Goal: Task Accomplishment & Management: Use online tool/utility

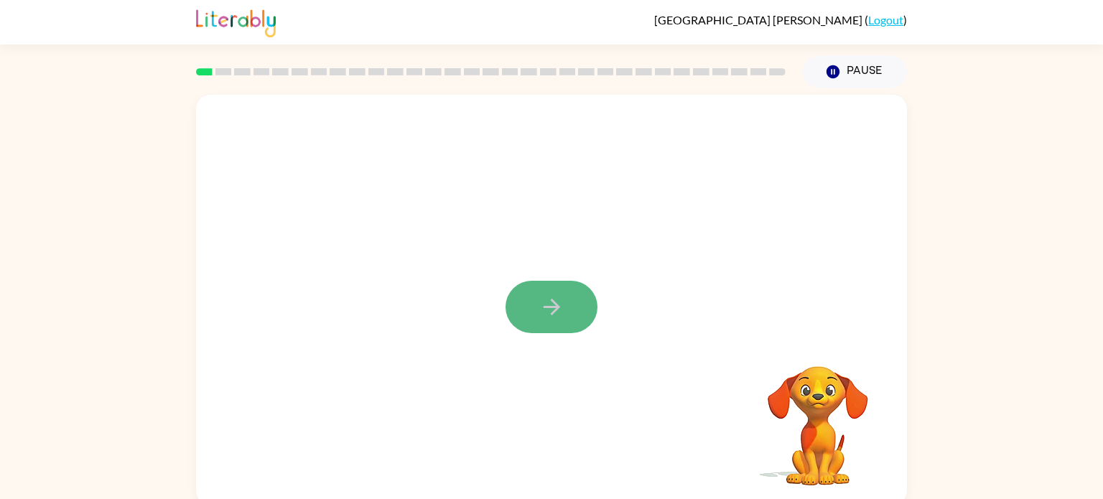
click at [545, 315] on icon "button" at bounding box center [551, 307] width 25 height 25
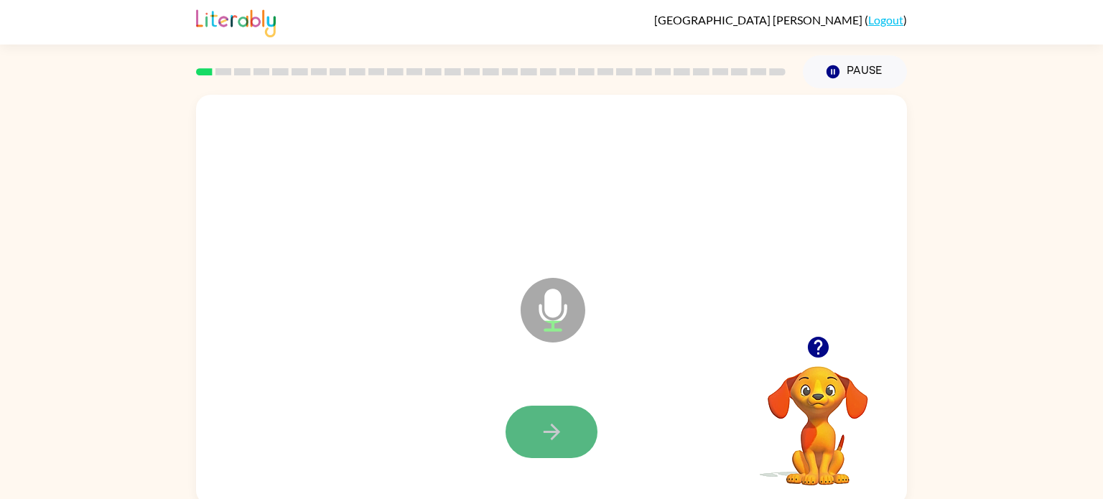
click at [537, 425] on button "button" at bounding box center [552, 432] width 92 height 52
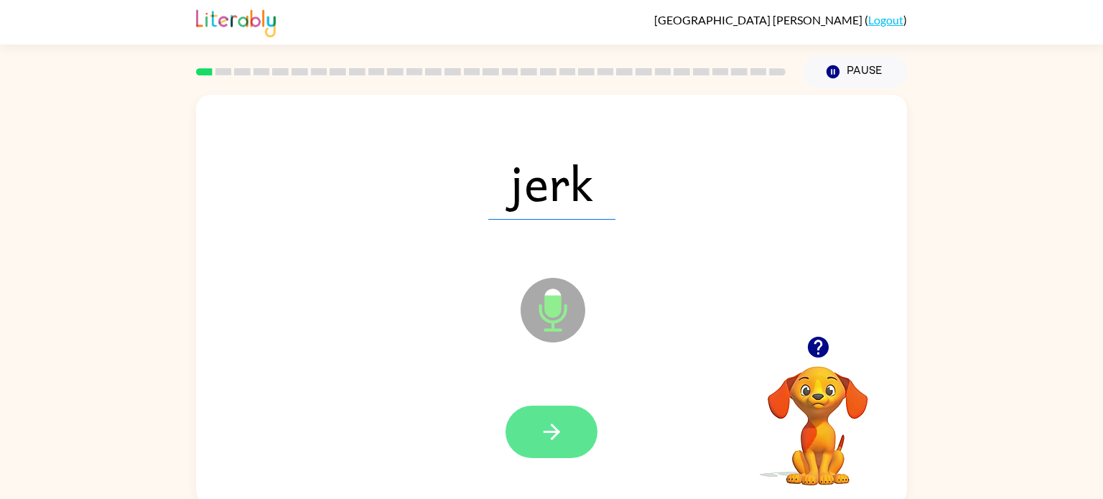
click at [568, 425] on button "button" at bounding box center [552, 432] width 92 height 52
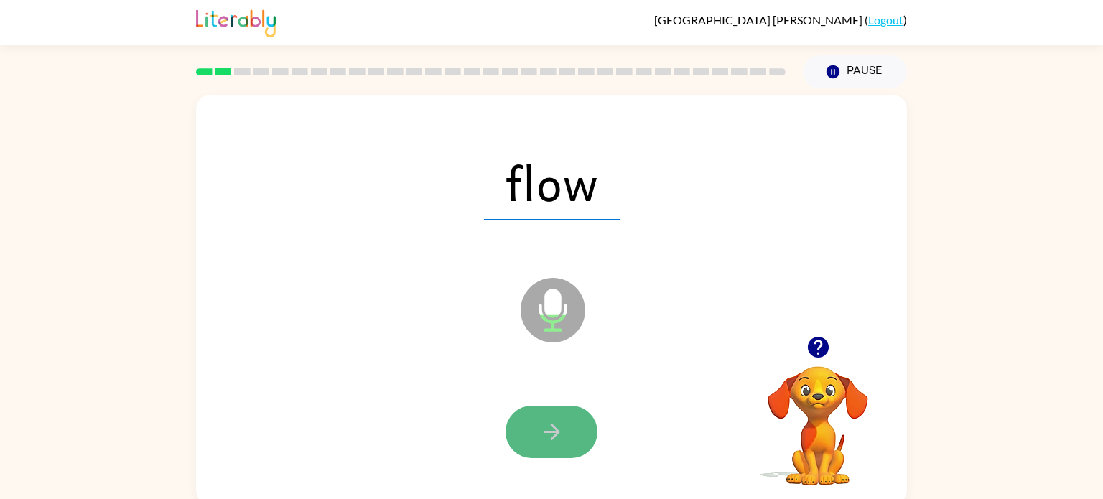
click at [560, 427] on icon "button" at bounding box center [551, 431] width 25 height 25
click at [563, 428] on icon "button" at bounding box center [551, 431] width 25 height 25
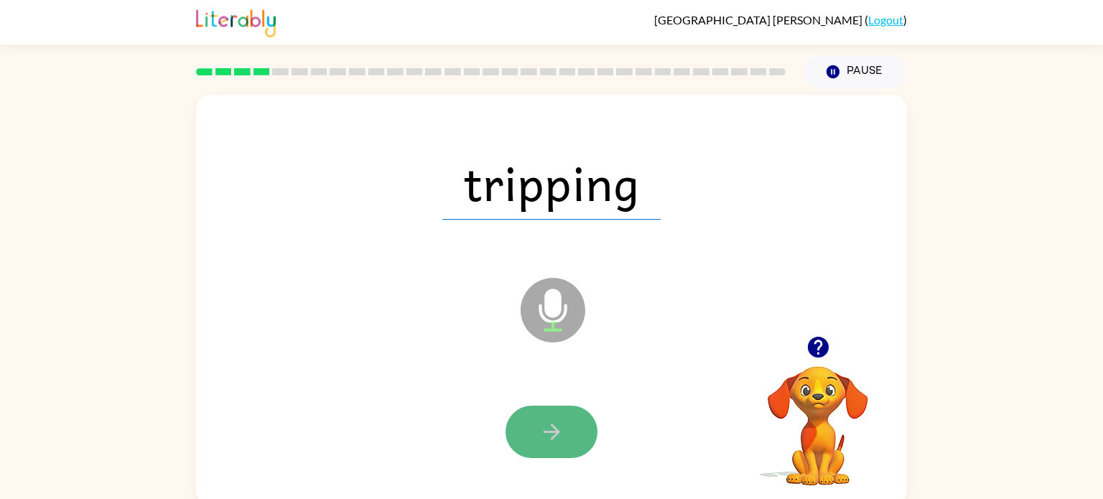
click at [562, 416] on button "button" at bounding box center [552, 432] width 92 height 52
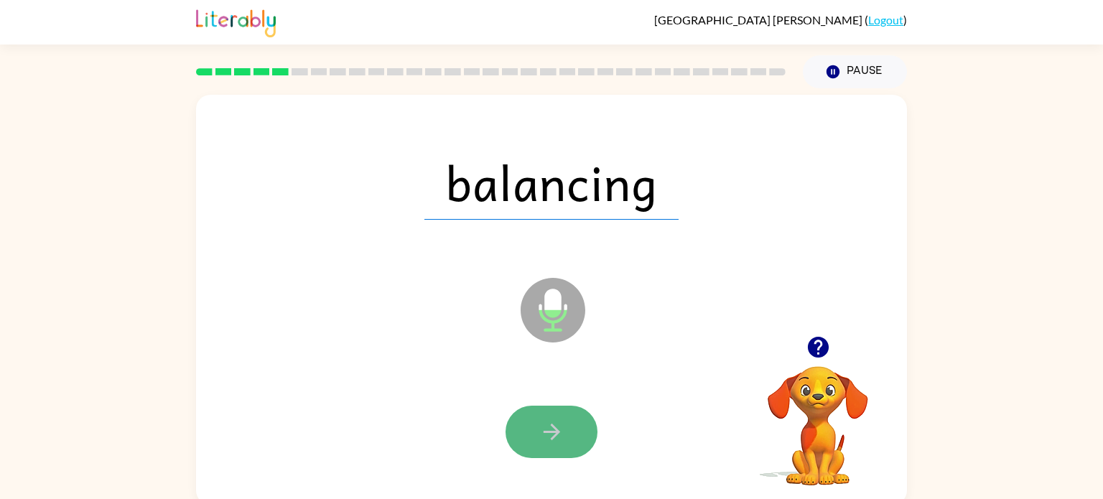
click at [560, 416] on button "button" at bounding box center [552, 432] width 92 height 52
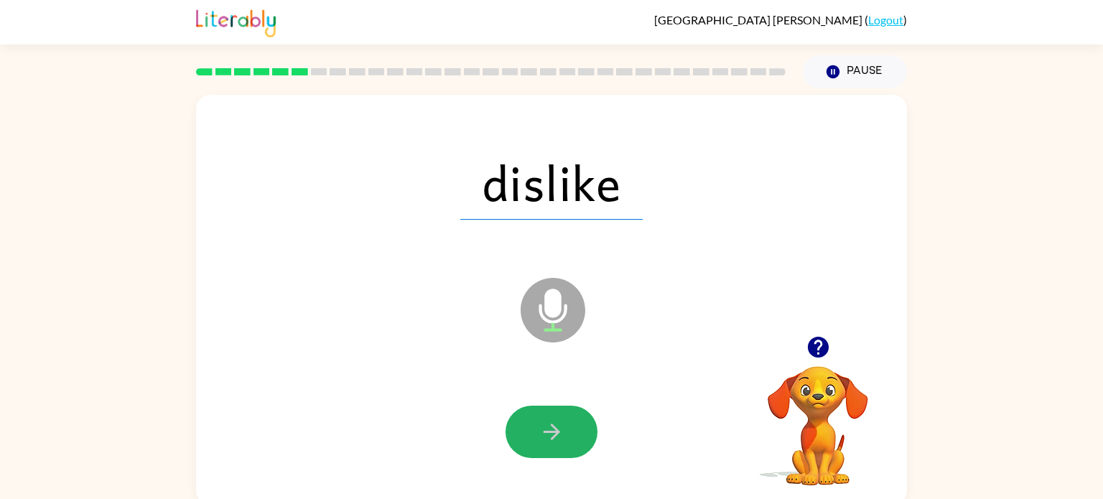
click at [560, 416] on button "button" at bounding box center [552, 432] width 92 height 52
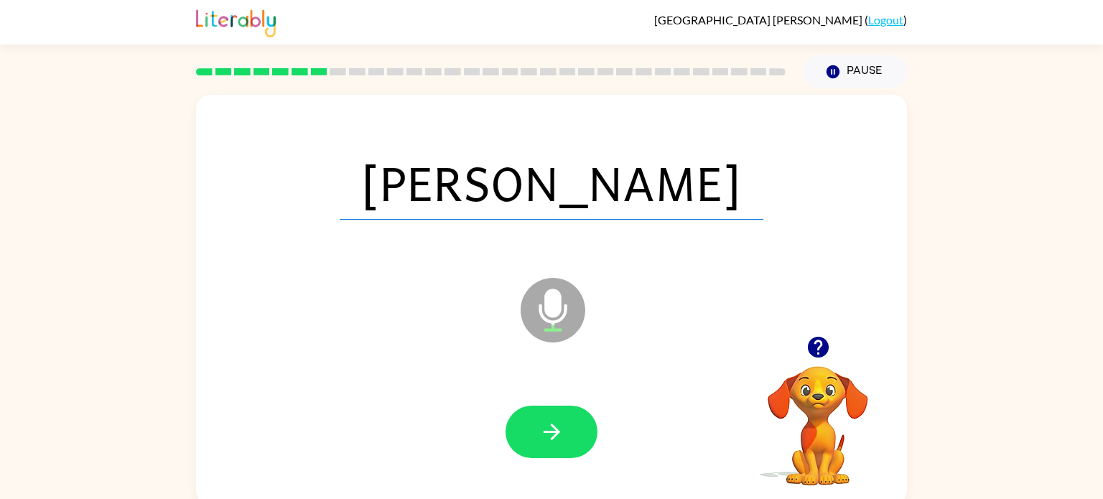
click at [560, 416] on button "button" at bounding box center [552, 432] width 92 height 52
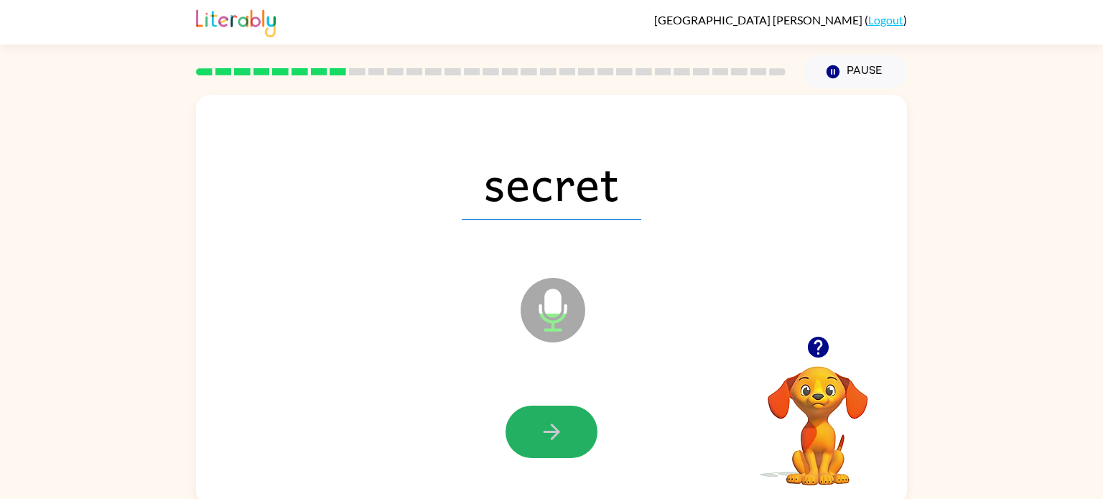
click at [560, 416] on button "button" at bounding box center [552, 432] width 92 height 52
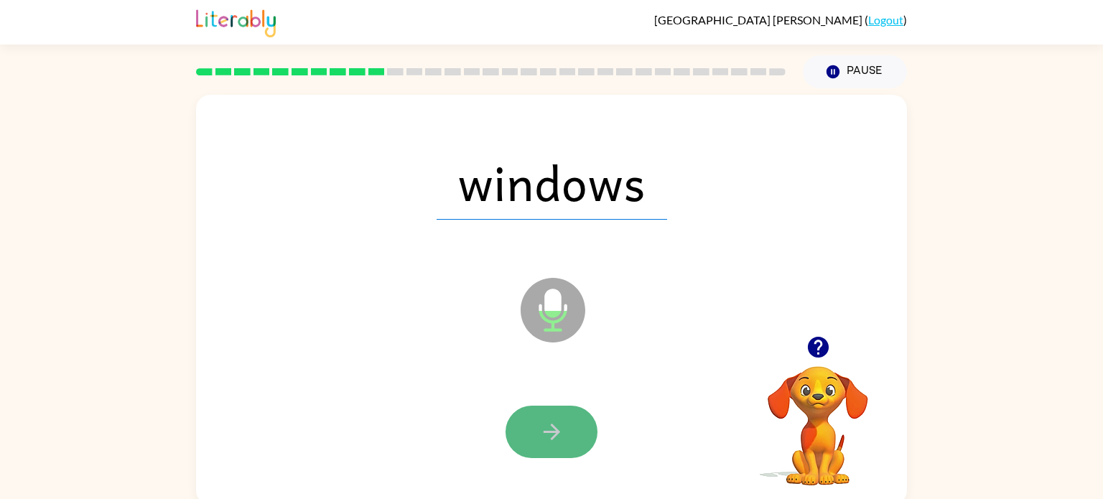
click at [555, 429] on icon "button" at bounding box center [551, 432] width 17 height 17
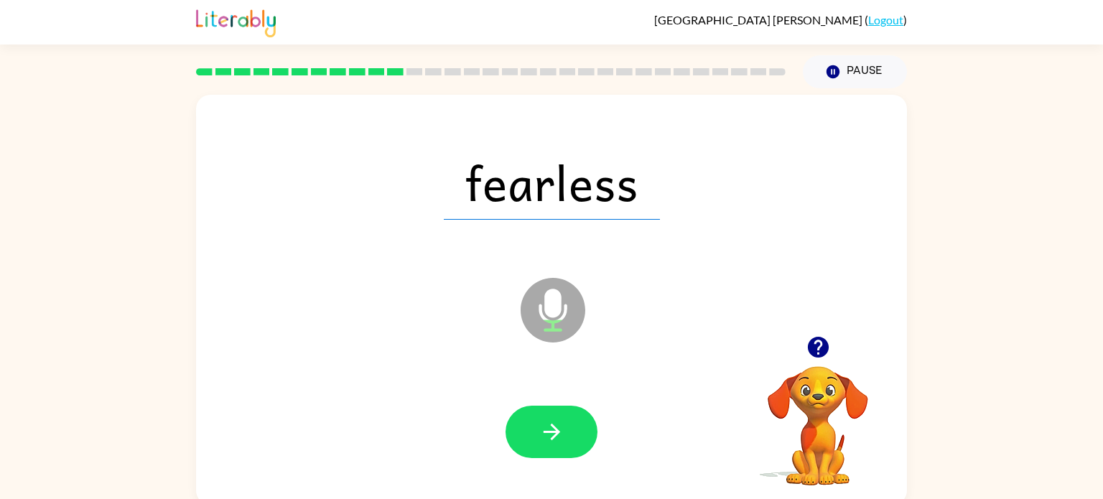
click at [555, 429] on icon "button" at bounding box center [551, 432] width 17 height 17
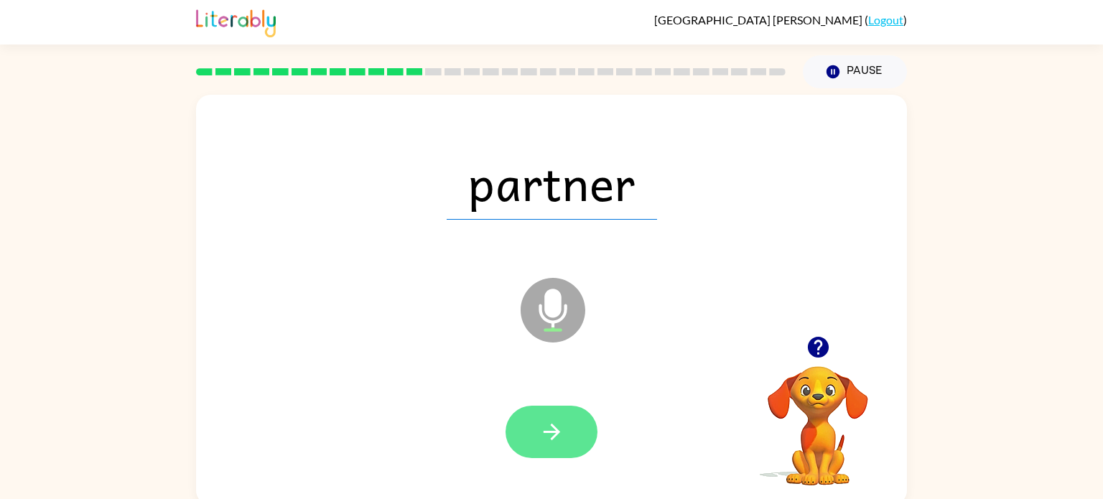
click at [553, 427] on icon "button" at bounding box center [551, 432] width 17 height 17
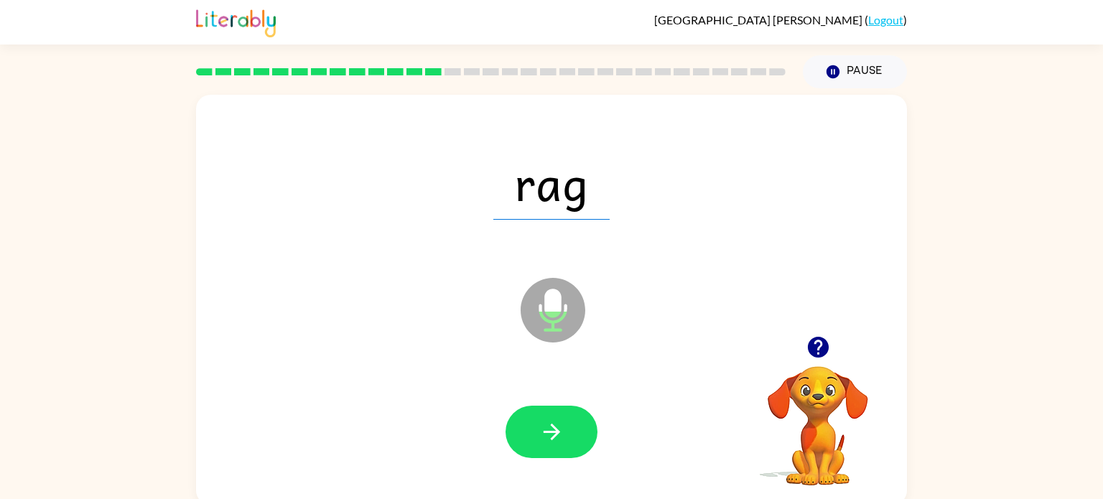
click at [553, 427] on icon "button" at bounding box center [551, 432] width 17 height 17
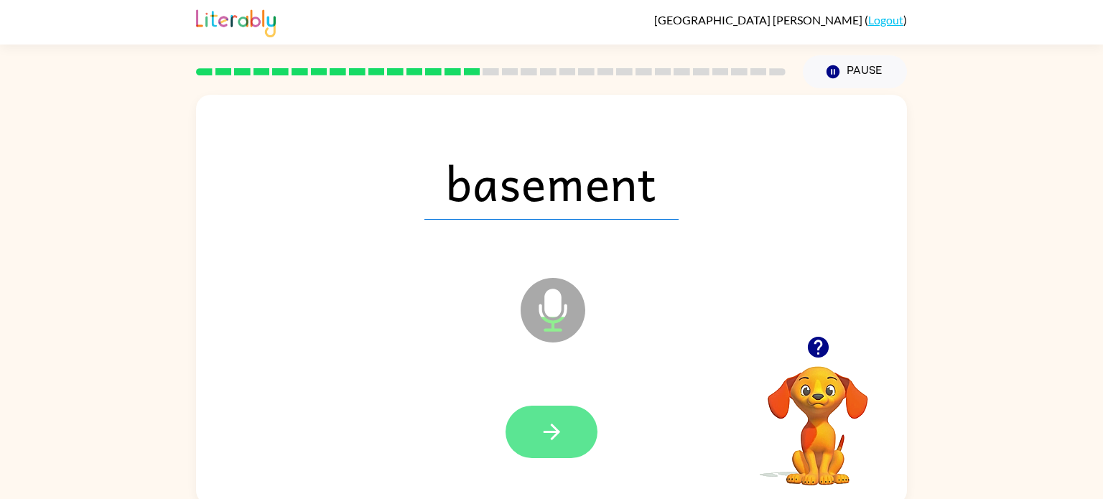
click at [552, 427] on icon "button" at bounding box center [551, 432] width 17 height 17
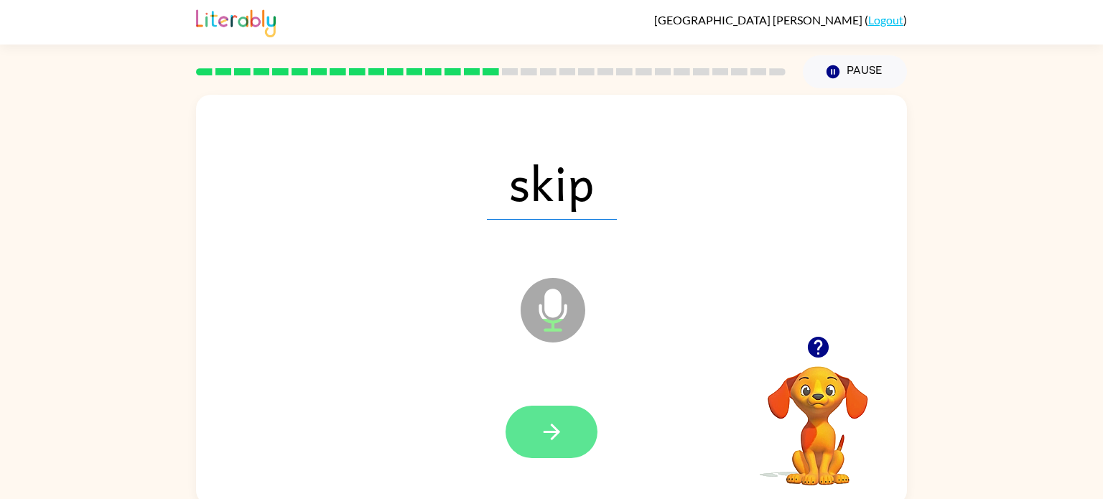
click at [551, 427] on icon "button" at bounding box center [551, 431] width 25 height 25
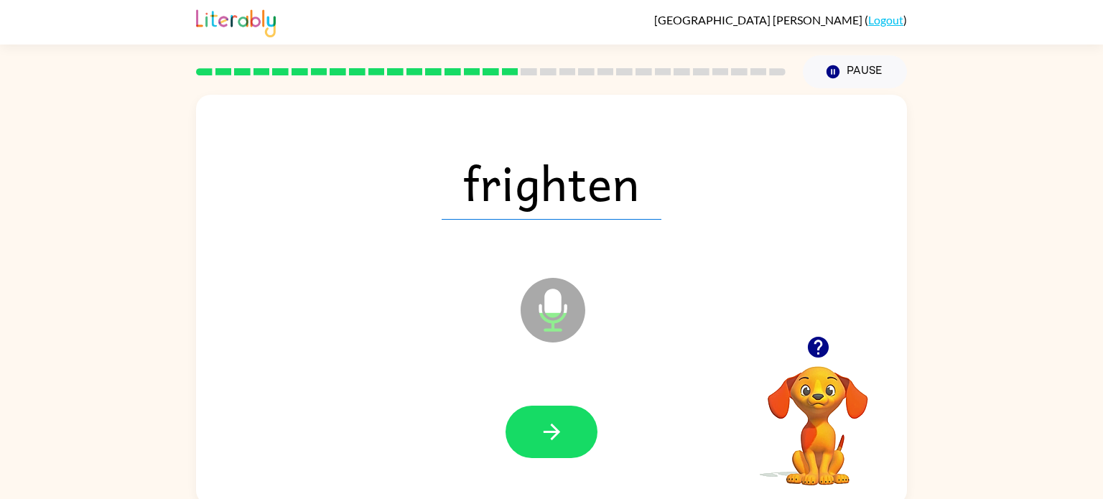
click at [551, 427] on icon "button" at bounding box center [551, 431] width 25 height 25
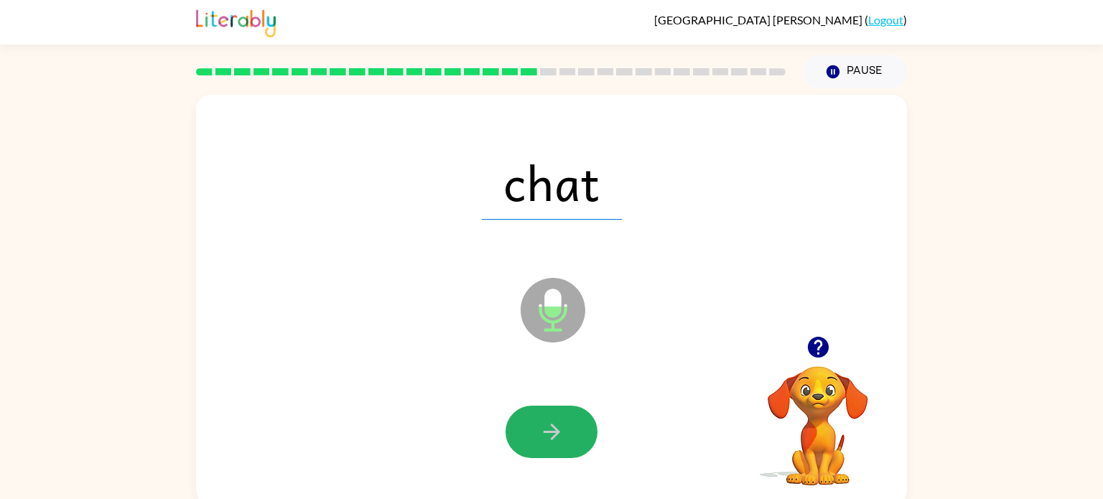
click at [551, 427] on icon "button" at bounding box center [551, 431] width 25 height 25
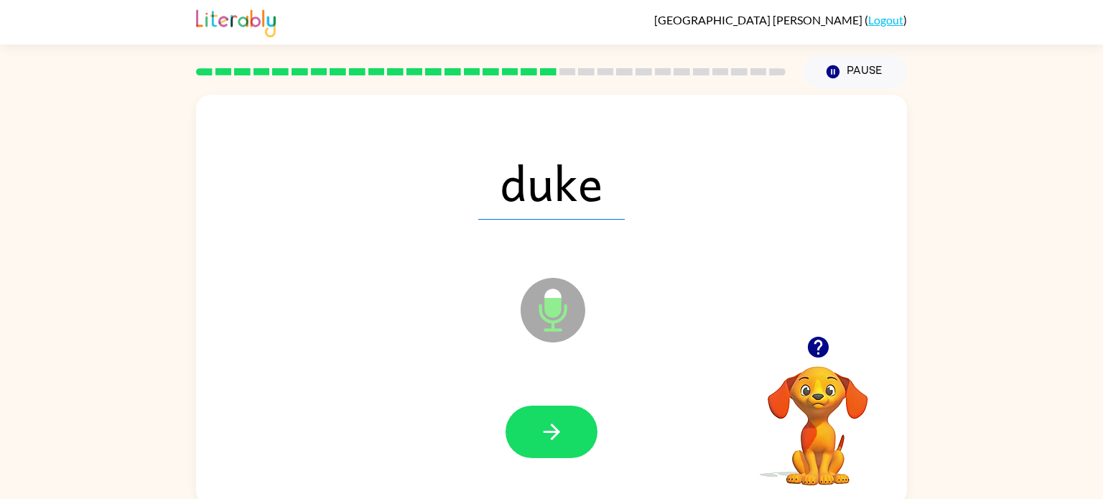
click at [551, 427] on icon "button" at bounding box center [551, 431] width 25 height 25
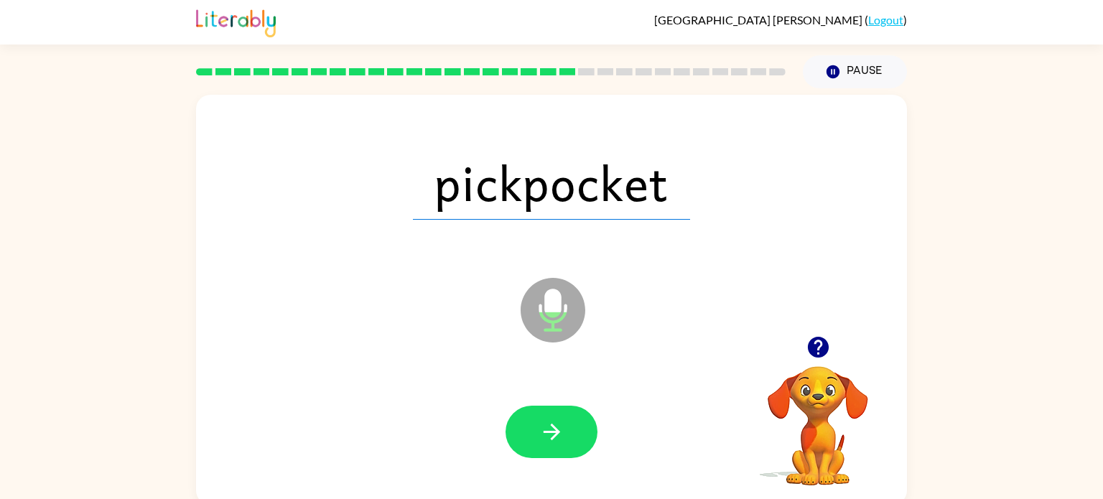
click at [551, 427] on icon "button" at bounding box center [551, 431] width 25 height 25
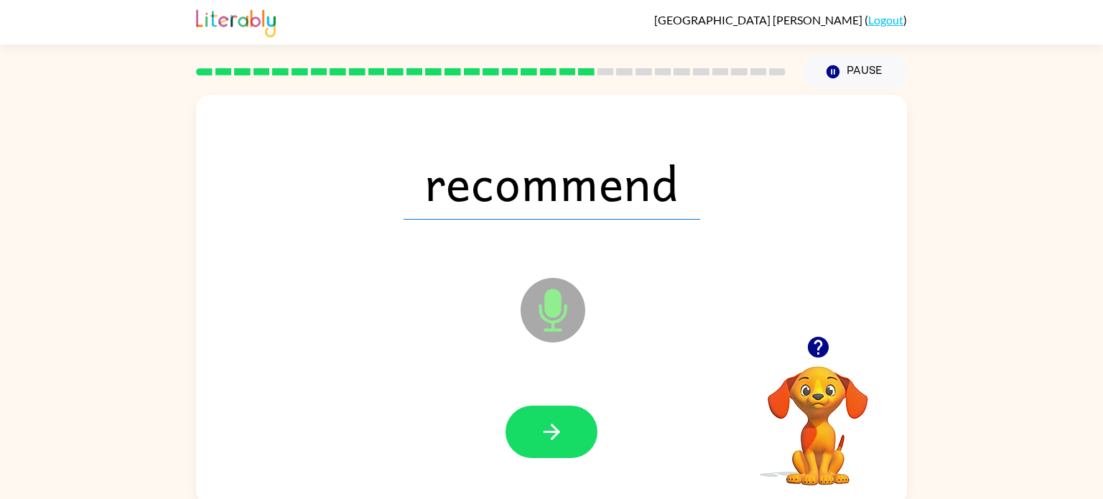
click at [551, 427] on icon "button" at bounding box center [551, 431] width 25 height 25
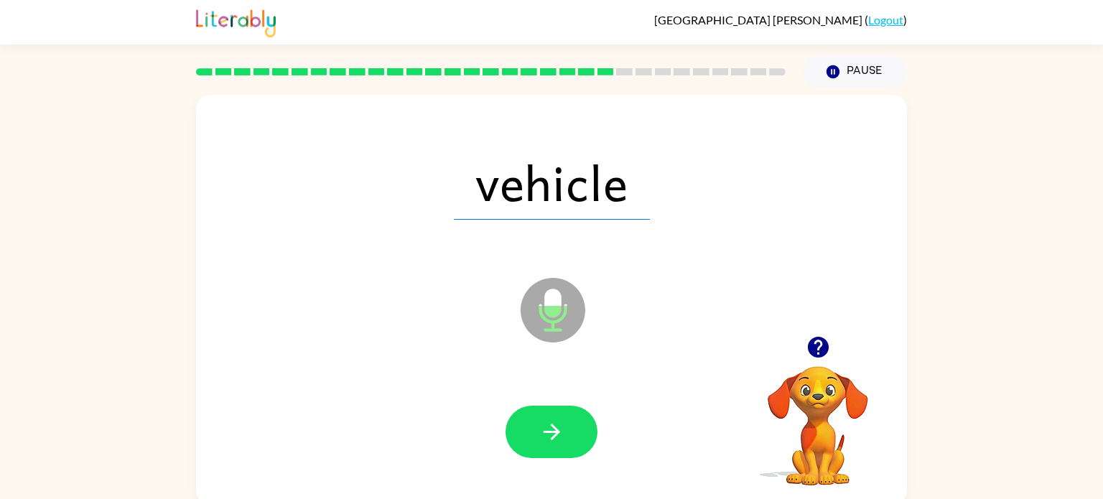
click at [551, 427] on icon "button" at bounding box center [551, 431] width 25 height 25
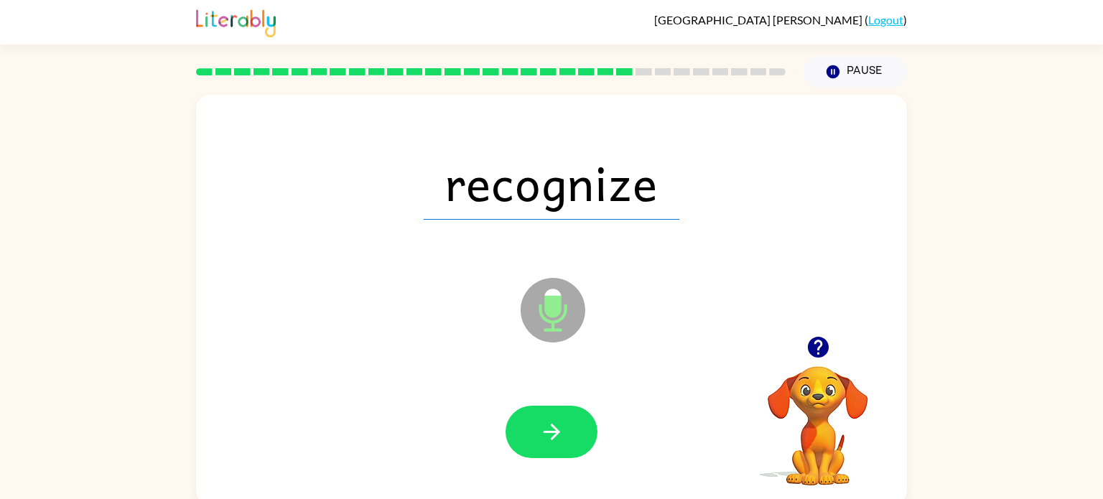
click at [551, 427] on icon "button" at bounding box center [551, 431] width 25 height 25
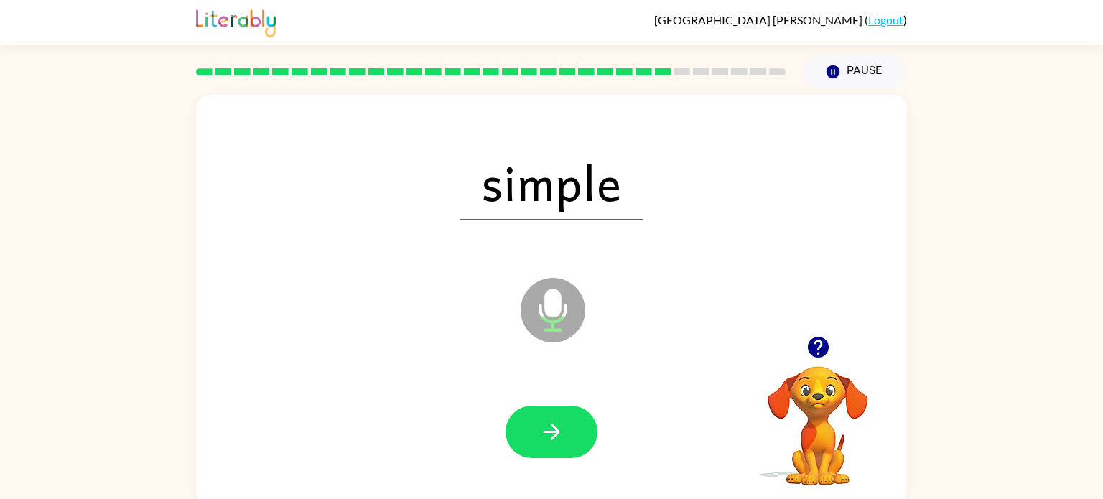
click at [551, 427] on icon "button" at bounding box center [551, 431] width 25 height 25
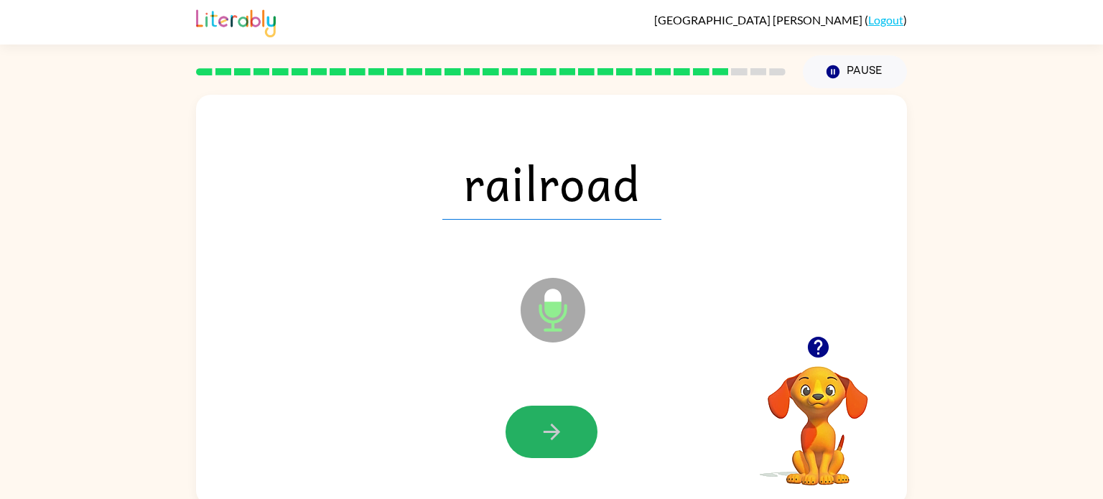
click at [551, 427] on icon "button" at bounding box center [551, 431] width 25 height 25
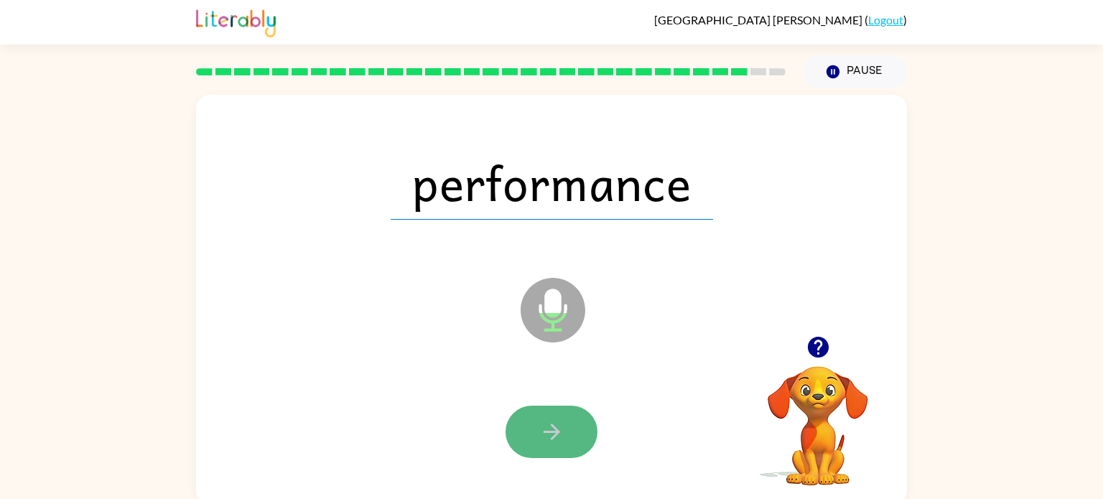
click at [551, 428] on icon "button" at bounding box center [551, 431] width 25 height 25
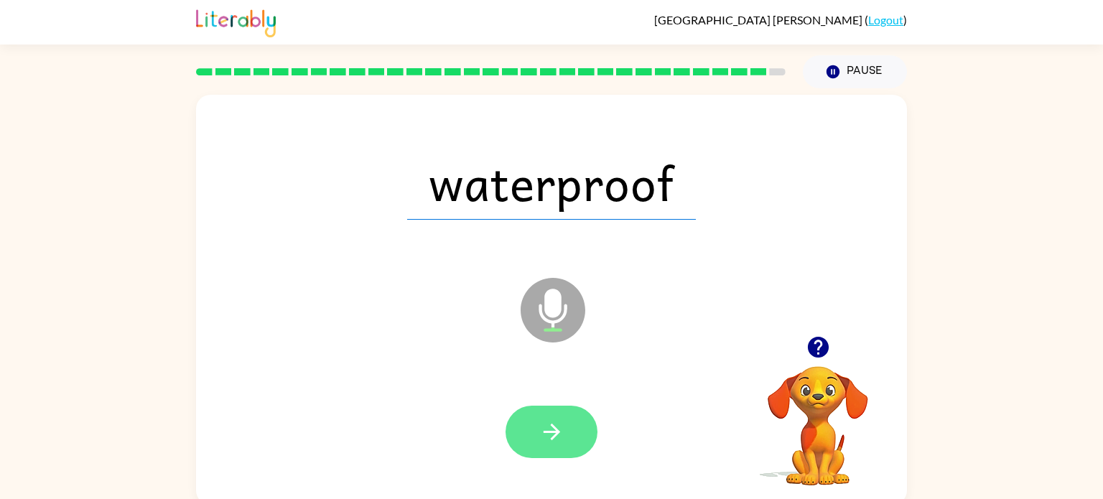
click at [550, 427] on icon "button" at bounding box center [551, 431] width 25 height 25
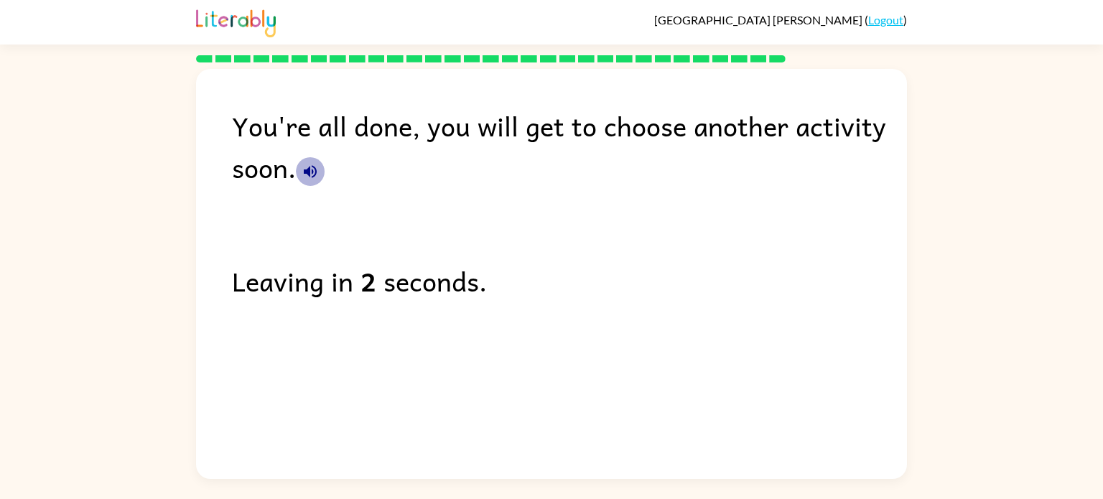
click at [305, 173] on icon "button" at bounding box center [310, 171] width 13 height 13
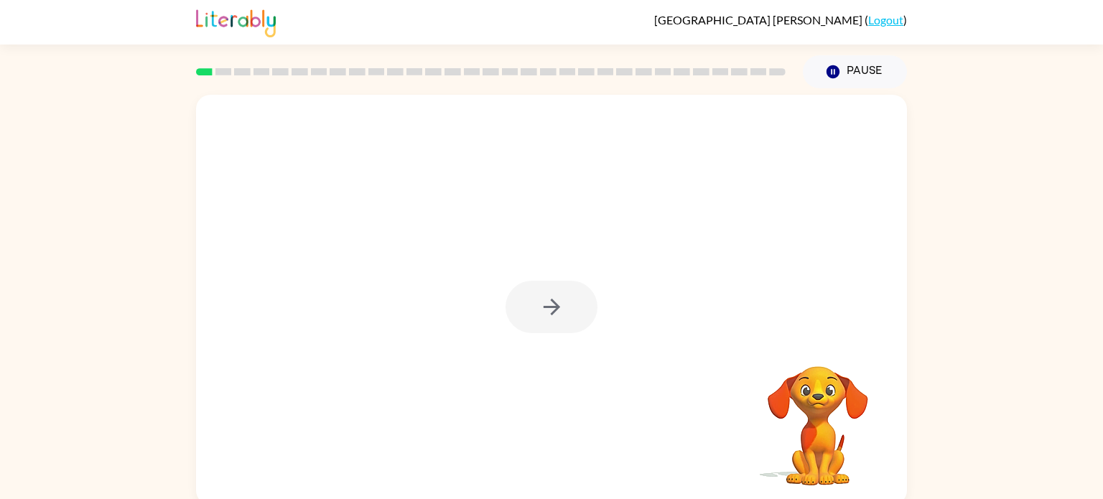
click at [560, 300] on div at bounding box center [552, 307] width 92 height 52
click at [531, 301] on button "button" at bounding box center [552, 307] width 92 height 52
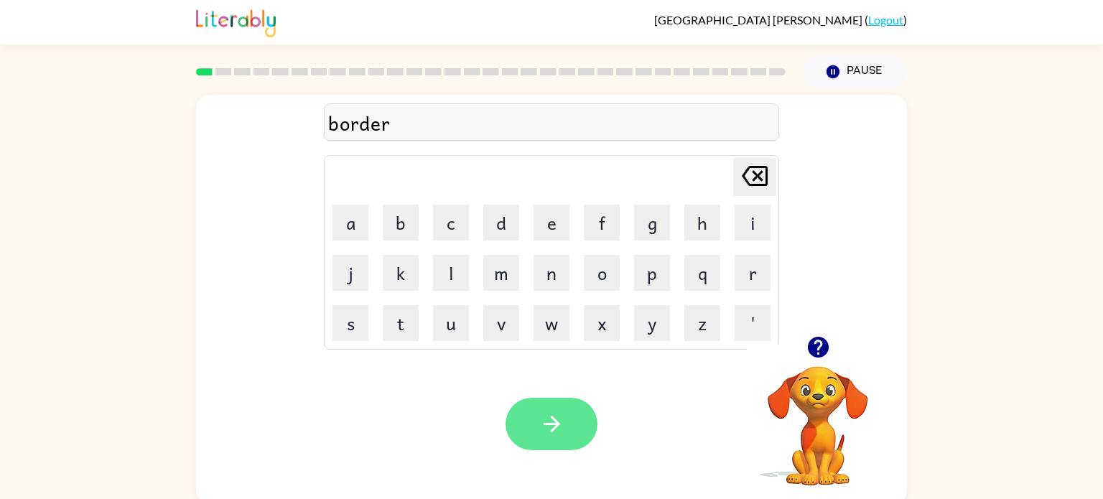
click at [578, 430] on button "button" at bounding box center [552, 424] width 92 height 52
click at [558, 424] on icon "button" at bounding box center [551, 424] width 17 height 17
click at [564, 432] on button "button" at bounding box center [552, 424] width 92 height 52
click at [547, 423] on icon "button" at bounding box center [551, 424] width 17 height 17
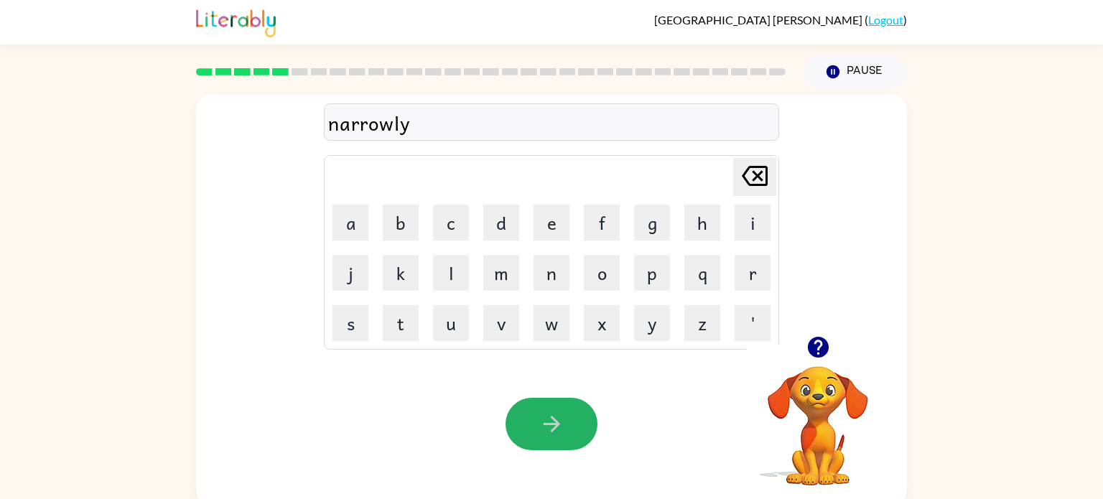
click at [576, 419] on button "button" at bounding box center [552, 424] width 92 height 52
click at [575, 419] on button "button" at bounding box center [552, 424] width 92 height 52
click at [574, 419] on button "button" at bounding box center [552, 424] width 92 height 52
click at [561, 429] on icon "button" at bounding box center [551, 424] width 25 height 25
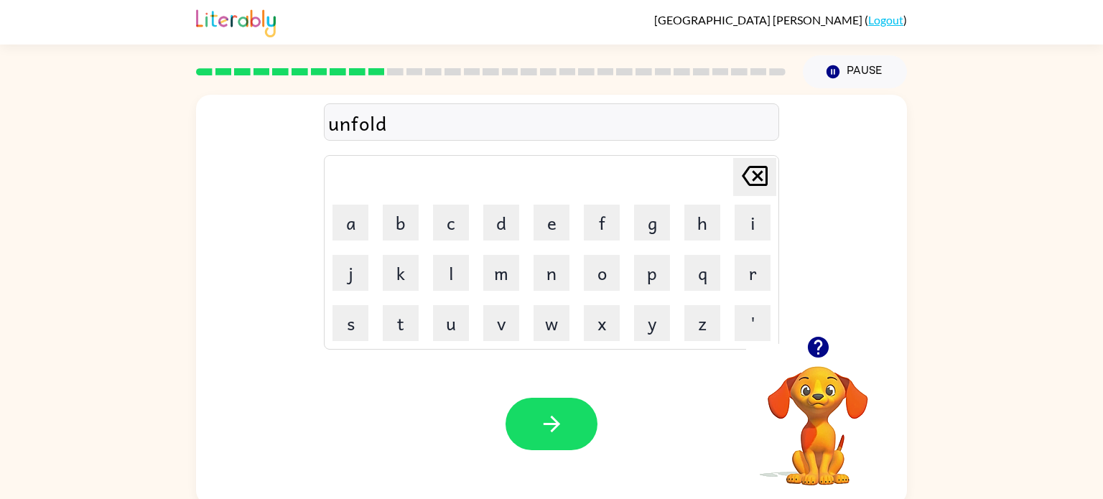
click at [561, 429] on icon "button" at bounding box center [551, 424] width 25 height 25
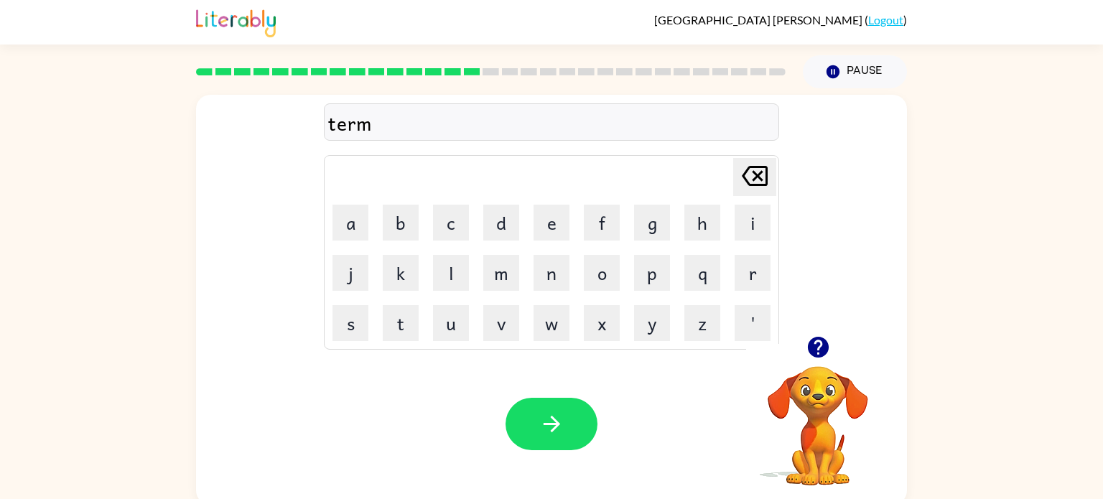
click at [561, 429] on icon "button" at bounding box center [551, 424] width 25 height 25
click at [575, 425] on button "button" at bounding box center [552, 424] width 92 height 52
click at [567, 414] on button "button" at bounding box center [552, 424] width 92 height 52
click at [555, 440] on button "button" at bounding box center [552, 424] width 92 height 52
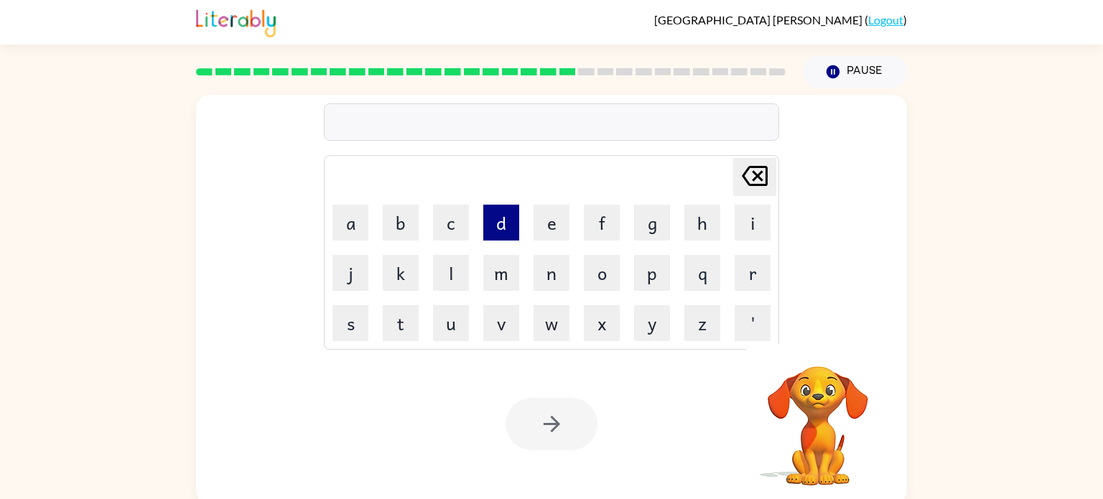
click at [493, 231] on button "d" at bounding box center [501, 223] width 36 height 36
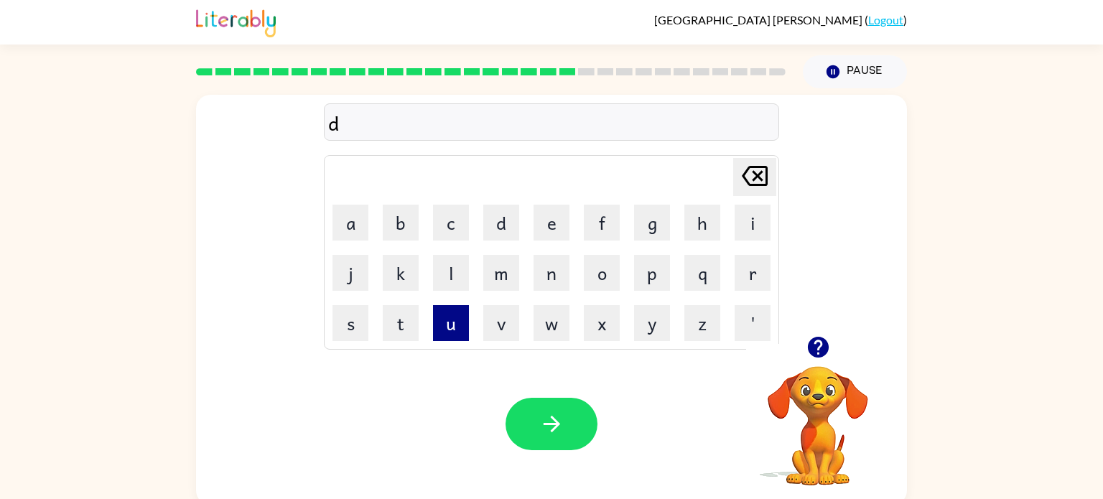
click at [444, 324] on button "u" at bounding box center [451, 323] width 36 height 36
click at [366, 329] on button "s" at bounding box center [351, 323] width 36 height 36
click at [402, 325] on button "t" at bounding box center [401, 323] width 36 height 36
click at [547, 228] on button "e" at bounding box center [552, 223] width 36 height 36
click at [491, 229] on button "d" at bounding box center [501, 223] width 36 height 36
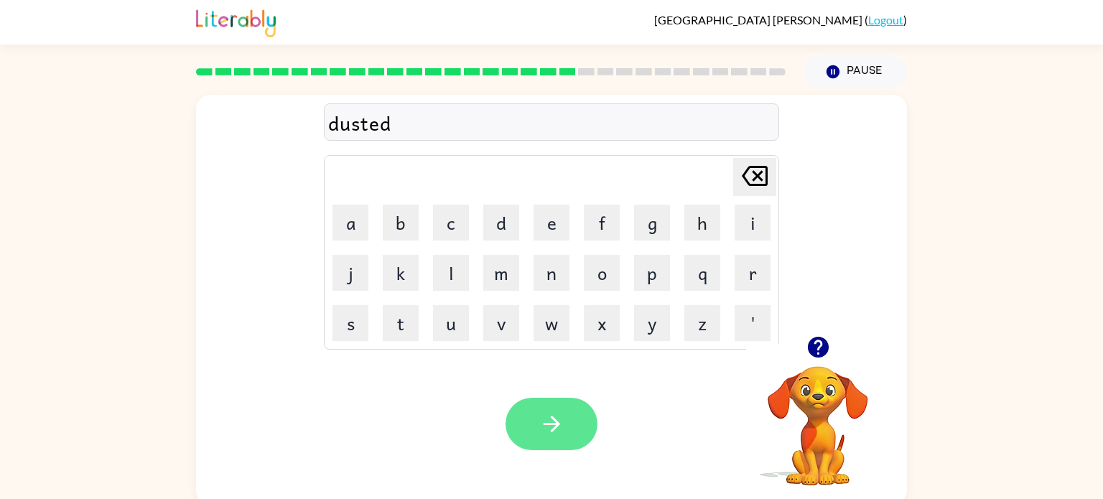
click at [575, 425] on button "button" at bounding box center [552, 424] width 92 height 52
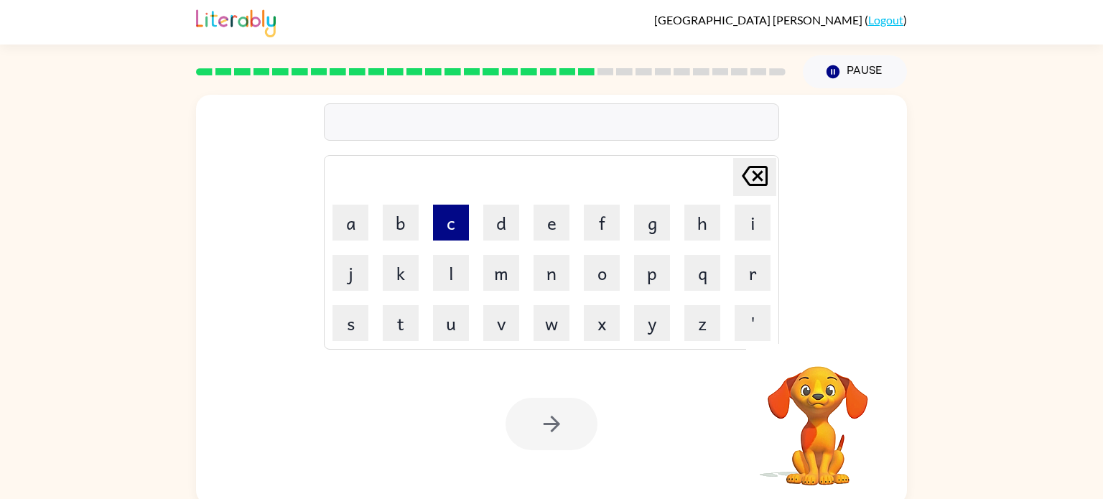
click at [443, 217] on button "c" at bounding box center [451, 223] width 36 height 36
click at [540, 215] on button "e" at bounding box center [552, 223] width 36 height 36
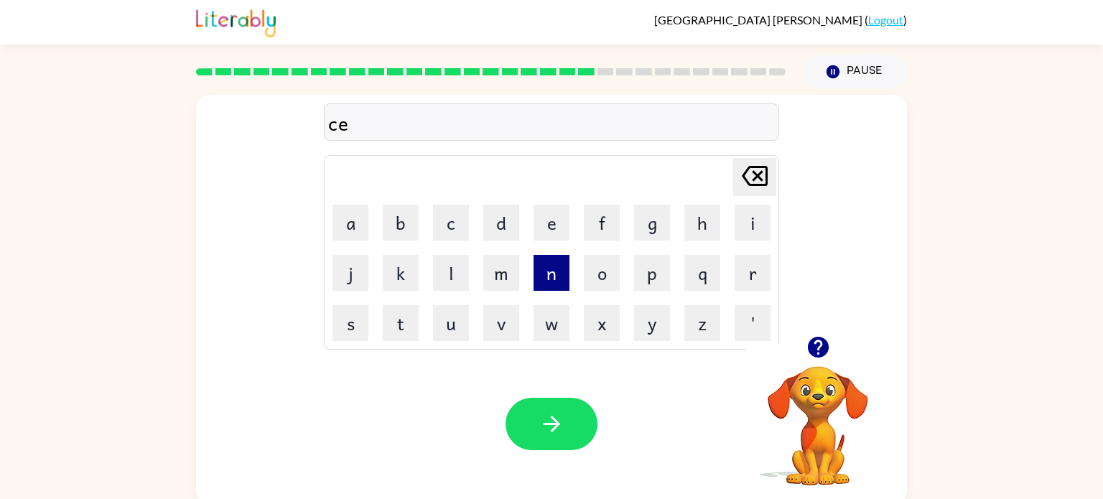
click at [554, 269] on button "n" at bounding box center [552, 273] width 36 height 36
click at [413, 325] on button "t" at bounding box center [401, 323] width 36 height 36
click at [753, 210] on button "i" at bounding box center [753, 223] width 36 height 36
click at [634, 282] on button "p" at bounding box center [652, 273] width 36 height 36
click at [539, 209] on button "e" at bounding box center [552, 223] width 36 height 36
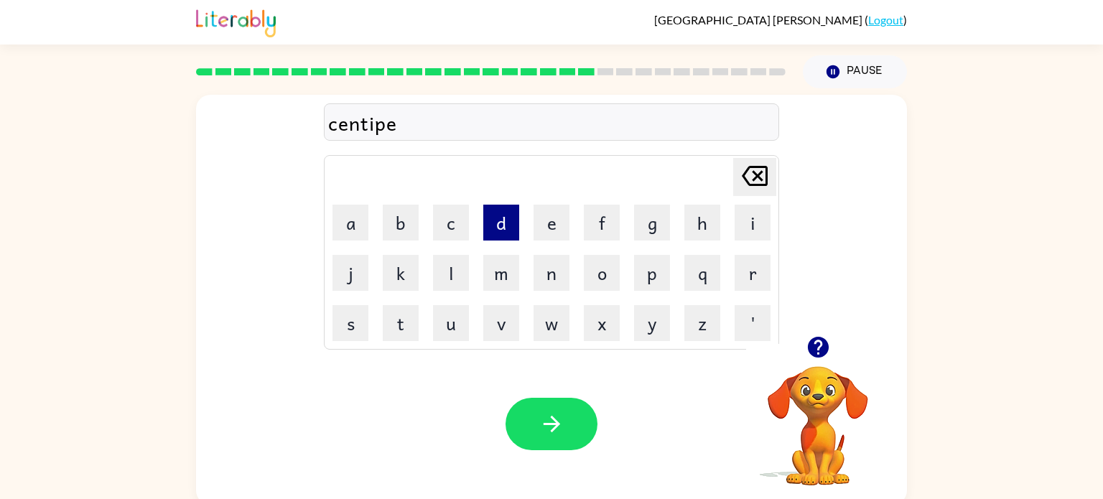
click at [501, 231] on button "d" at bounding box center [501, 223] width 36 height 36
click at [543, 236] on button "e" at bounding box center [552, 223] width 36 height 36
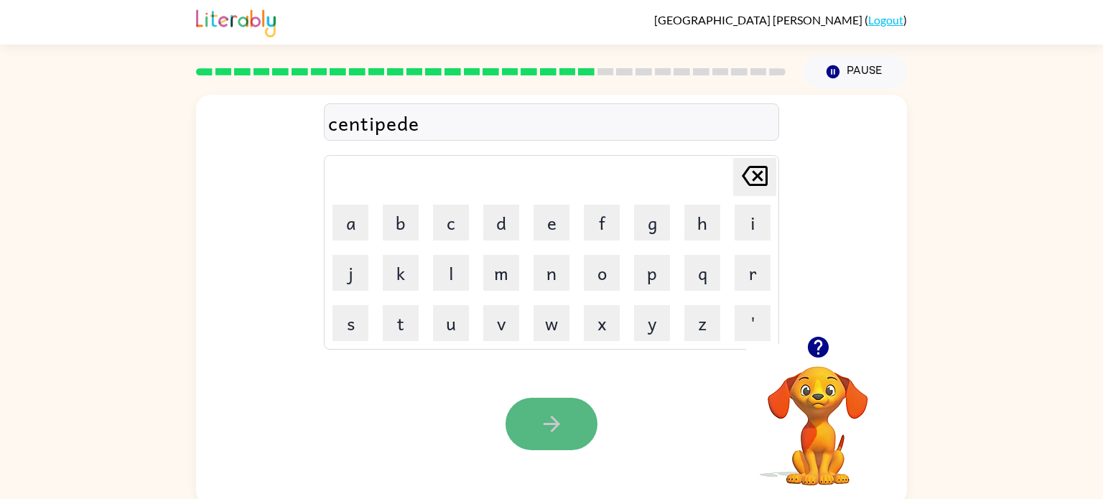
click at [550, 421] on icon "button" at bounding box center [551, 424] width 25 height 25
click at [554, 422] on icon "button" at bounding box center [551, 424] width 25 height 25
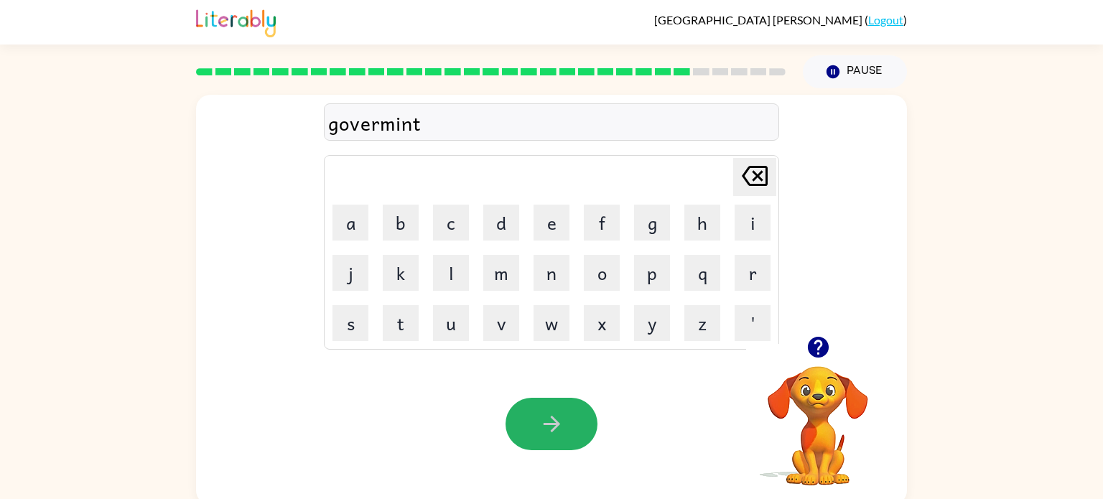
click at [554, 422] on icon "button" at bounding box center [551, 424] width 25 height 25
click at [552, 422] on icon "button" at bounding box center [551, 424] width 25 height 25
click at [551, 422] on icon "button" at bounding box center [551, 424] width 25 height 25
click at [552, 422] on icon "button" at bounding box center [551, 424] width 25 height 25
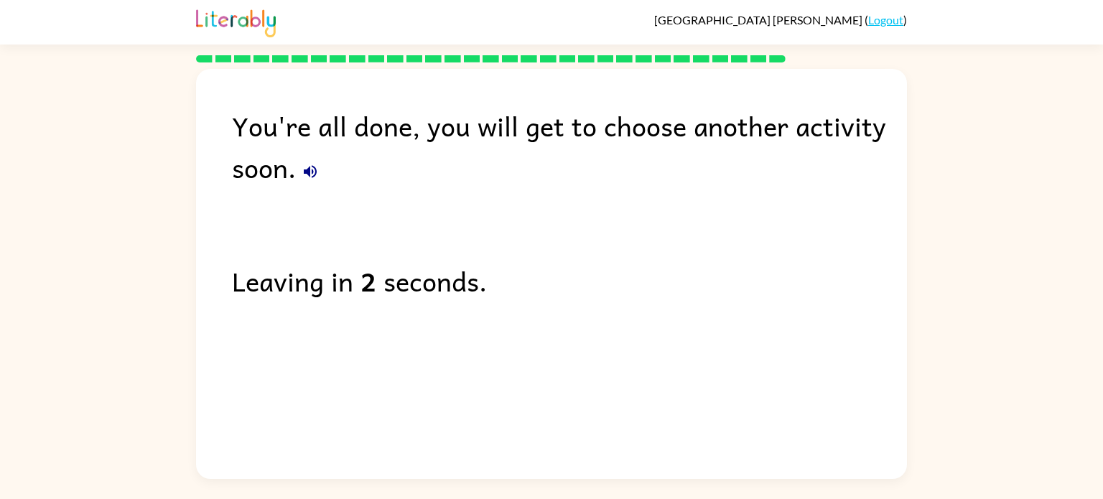
click at [308, 170] on icon "button" at bounding box center [310, 171] width 13 height 13
